Goal: Task Accomplishment & Management: Manage account settings

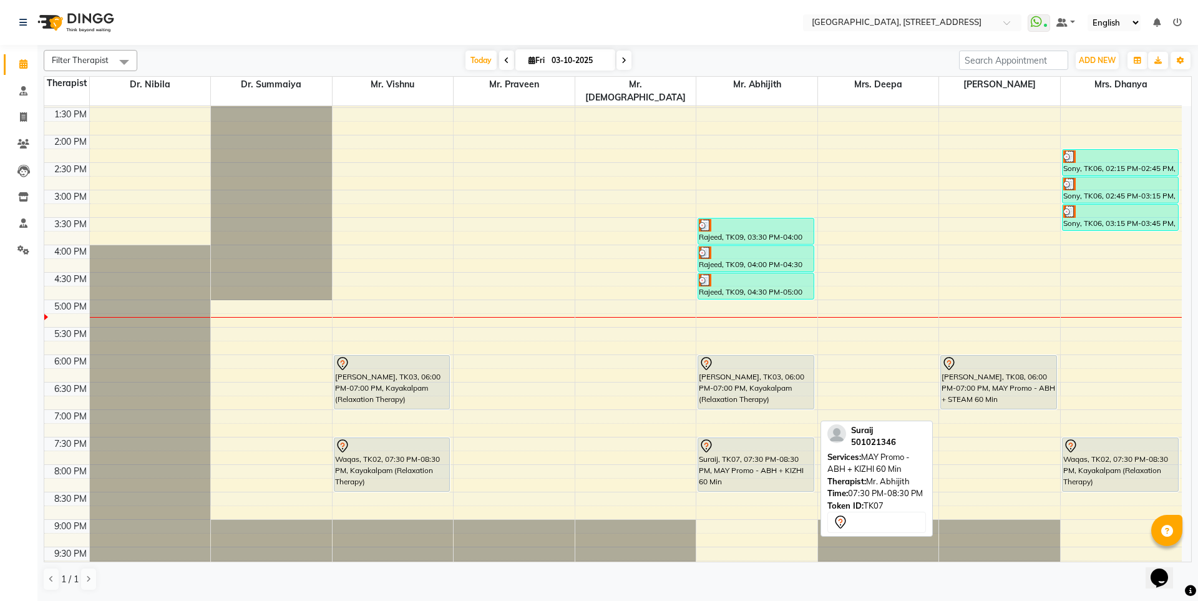
scroll to position [409, 0]
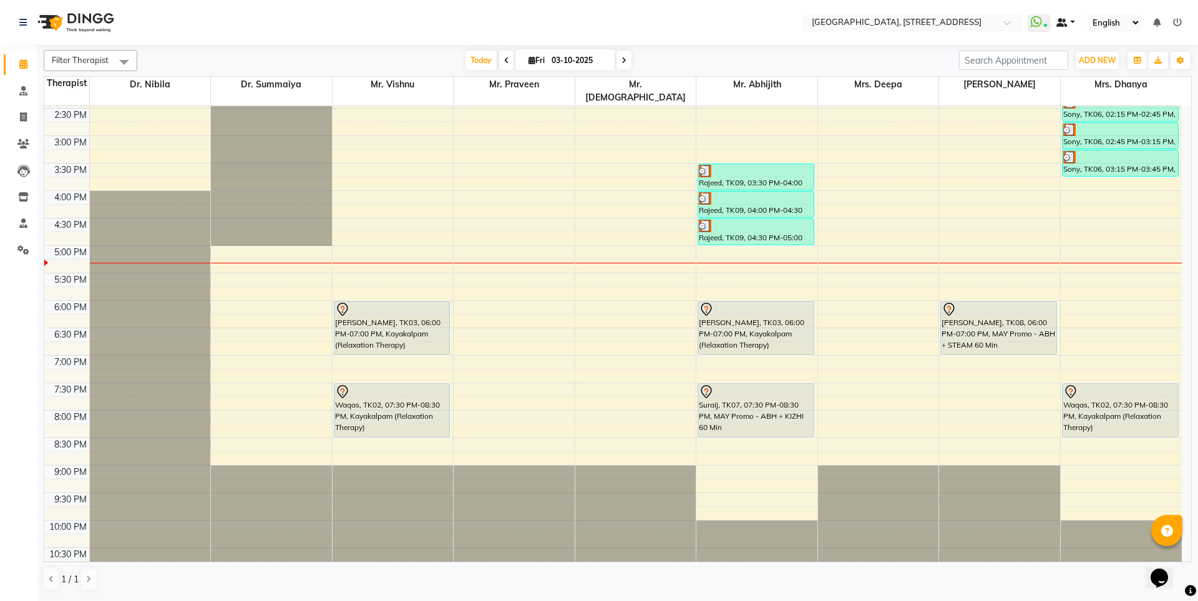
click at [1069, 22] on link at bounding box center [1065, 22] width 19 height 13
click at [1072, 19] on link at bounding box center [1065, 22] width 19 height 13
click at [1177, 22] on icon at bounding box center [1177, 22] width 9 height 9
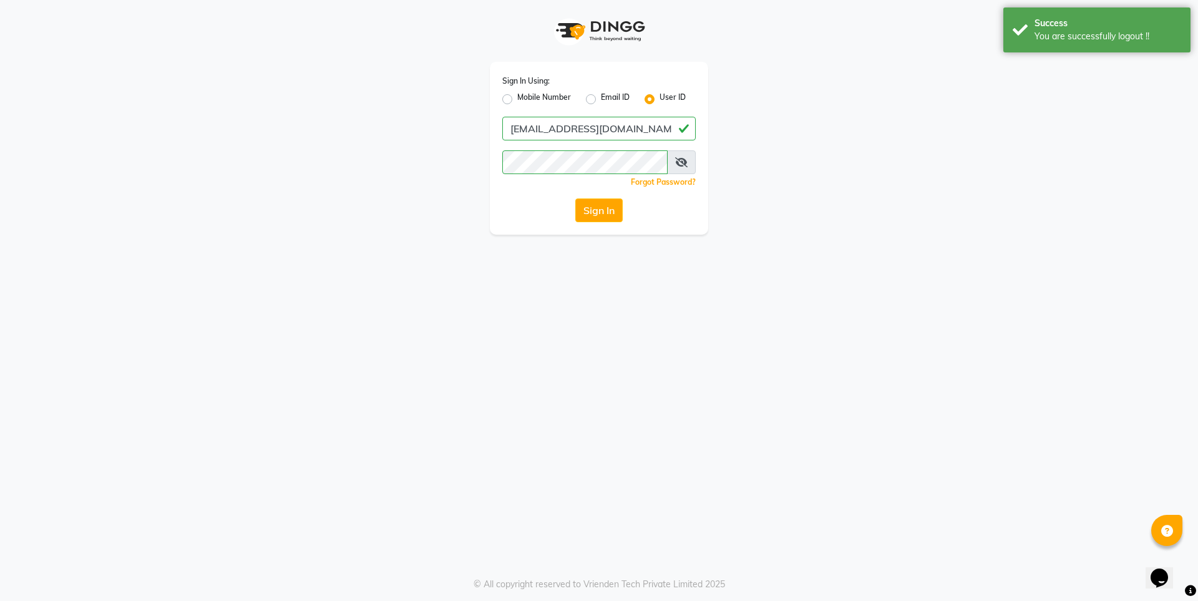
click at [601, 97] on label "Email ID" at bounding box center [615, 99] width 29 height 15
click at [601, 97] on input "Email ID" at bounding box center [605, 96] width 8 height 8
radio input "true"
radio input "false"
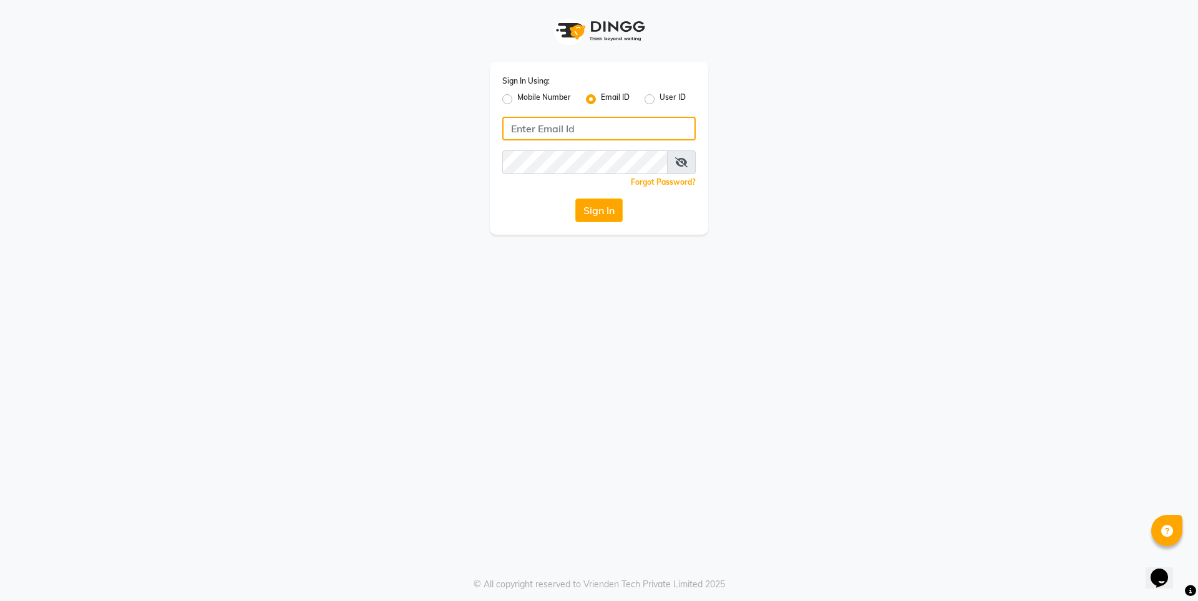
click at [523, 129] on input "Username" at bounding box center [598, 129] width 193 height 24
type input "[EMAIL_ADDRESS][DOMAIN_NAME]"
drag, startPoint x: 681, startPoint y: 160, endPoint x: 679, endPoint y: 145, distance: 14.6
click at [681, 151] on span at bounding box center [681, 162] width 29 height 24
click at [679, 151] on span at bounding box center [681, 162] width 29 height 24
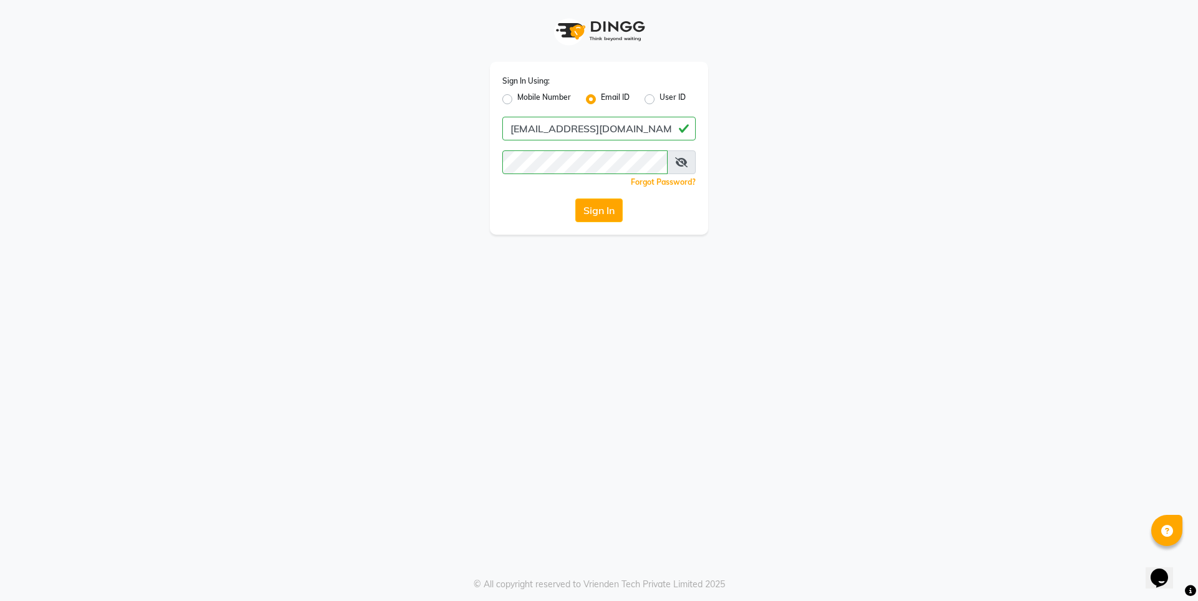
click at [679, 162] on icon at bounding box center [681, 162] width 12 height 10
click at [596, 214] on button "Sign In" at bounding box center [598, 210] width 47 height 24
